Goal: Navigation & Orientation: Find specific page/section

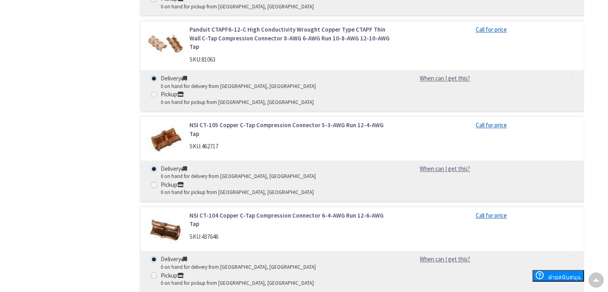
scroll to position [1279, 0]
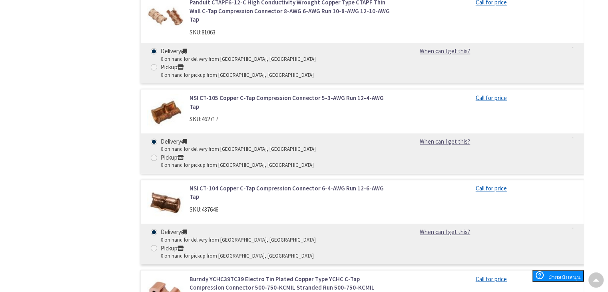
click at [167, 274] on img at bounding box center [165, 292] width 37 height 37
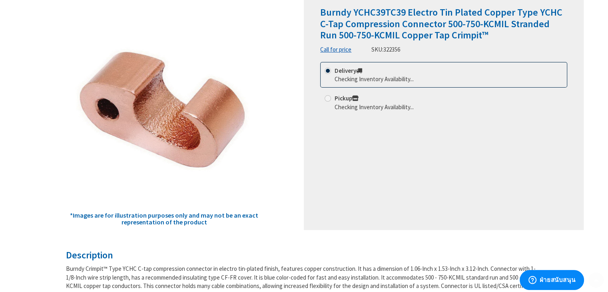
scroll to position [120, 0]
